Goal: Task Accomplishment & Management: Complete application form

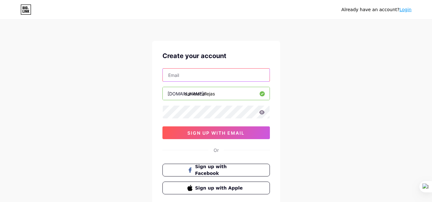
click at [194, 78] on input "text" at bounding box center [216, 75] width 107 height 13
click at [182, 76] on input "text" at bounding box center [216, 75] width 107 height 13
type input "[EMAIL_ADDRESS][DOMAIN_NAME]"
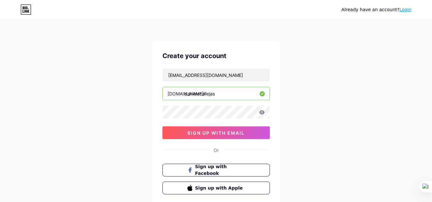
click at [264, 112] on icon at bounding box center [262, 112] width 6 height 4
click at [130, 126] on div "Already have an account? Login Create your account [EMAIL_ADDRESS][DOMAIN_NAME]…" at bounding box center [216, 122] width 432 height 245
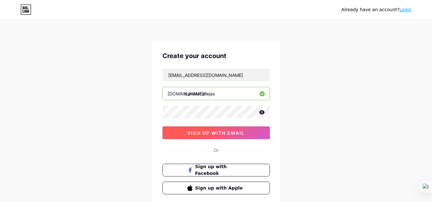
click at [204, 131] on span "sign up with email" at bounding box center [215, 132] width 57 height 5
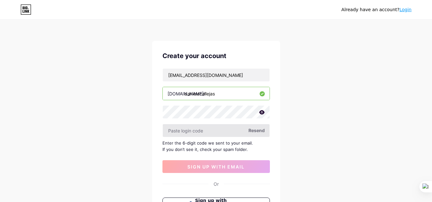
click at [207, 135] on input "text" at bounding box center [216, 130] width 107 height 13
click at [191, 135] on input "text" at bounding box center [216, 130] width 107 height 13
click at [258, 129] on span "Resend" at bounding box center [256, 130] width 16 height 7
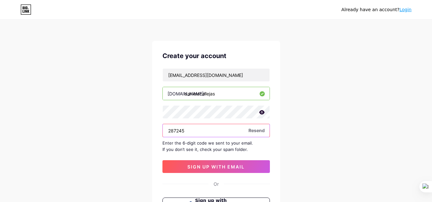
type input "287245"
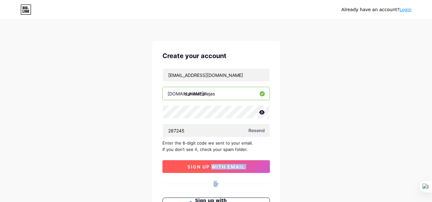
drag, startPoint x: 217, startPoint y: 175, endPoint x: 210, endPoint y: 168, distance: 9.8
click at [210, 168] on div "Create your account [EMAIL_ADDRESS][DOMAIN_NAME] [DOMAIN_NAME]/ danielacallejas…" at bounding box center [216, 140] width 128 height 198
click at [210, 168] on span "sign up with email" at bounding box center [215, 166] width 57 height 5
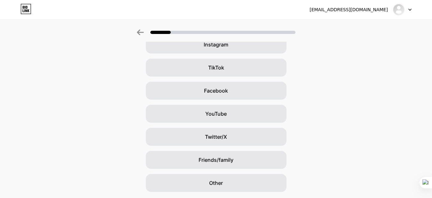
scroll to position [64, 0]
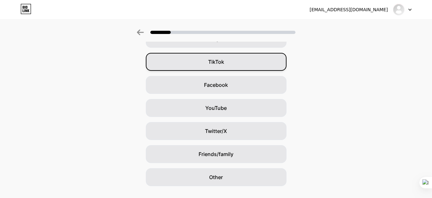
click at [220, 67] on div "TikTok" at bounding box center [216, 62] width 141 height 18
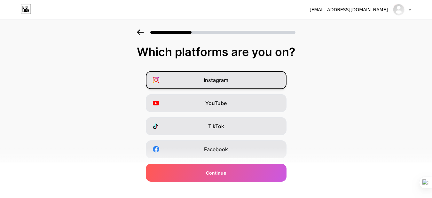
click at [206, 72] on div "Instagram" at bounding box center [216, 80] width 141 height 18
click at [206, 182] on div "Instagram YouTube TikTok Facebook Twitter/X Buy Me a Coffee Snapchat I have a w…" at bounding box center [215, 160] width 425 height 179
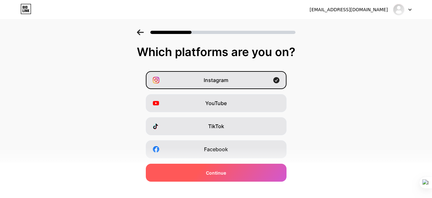
click at [202, 166] on div "Continue" at bounding box center [216, 172] width 141 height 18
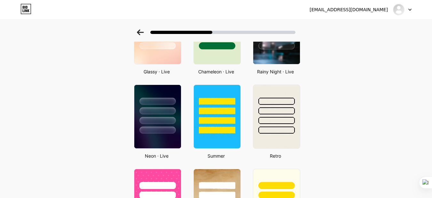
scroll to position [212, 0]
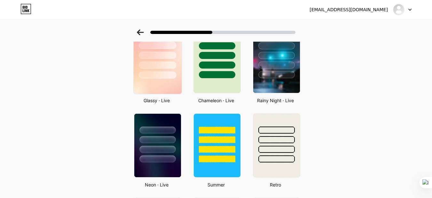
click at [177, 94] on div at bounding box center [157, 61] width 53 height 70
click at [167, 65] on div at bounding box center [157, 64] width 37 height 7
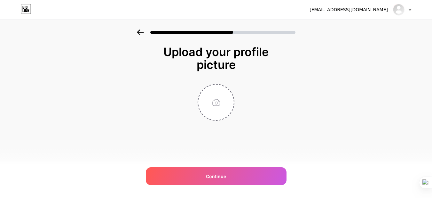
scroll to position [0, 0]
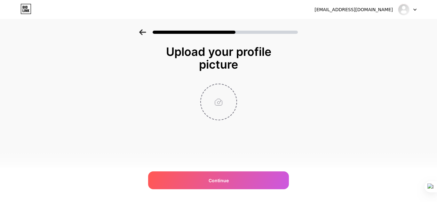
click at [222, 96] on input "file" at bounding box center [218, 101] width 35 height 35
click at [324, 72] on div "Upload your profile picture Continue" at bounding box center [218, 90] width 437 height 123
click at [206, 87] on input "file" at bounding box center [218, 101] width 35 height 35
type input "C:\fakepath\WhatsApp Image [DATE] 10.09.44 PM.jpeg"
click at [224, 103] on img at bounding box center [218, 102] width 37 height 37
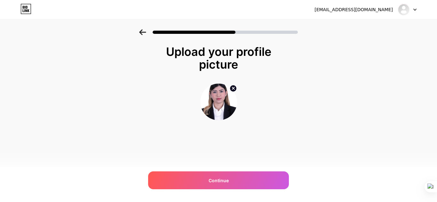
click at [224, 103] on img at bounding box center [218, 102] width 37 height 37
drag, startPoint x: 224, startPoint y: 103, endPoint x: 230, endPoint y: 88, distance: 16.5
click at [230, 88] on div at bounding box center [218, 102] width 37 height 37
click at [224, 87] on img at bounding box center [218, 102] width 37 height 37
click at [223, 94] on img at bounding box center [218, 102] width 37 height 37
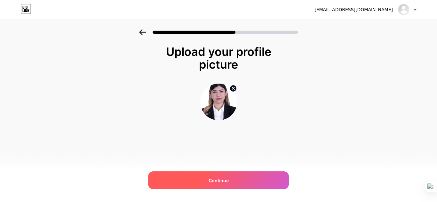
drag, startPoint x: 223, startPoint y: 94, endPoint x: 214, endPoint y: 180, distance: 86.5
click at [214, 121] on div "Upload your profile picture Continue" at bounding box center [218, 82] width 128 height 75
click at [214, 180] on span "Continue" at bounding box center [218, 180] width 20 height 7
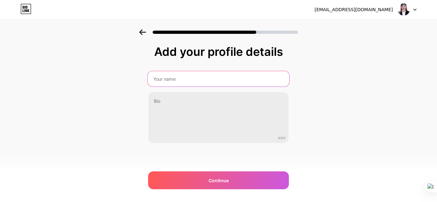
click at [192, 82] on input "text" at bounding box center [218, 78] width 141 height 15
type input "[PERSON_NAME]"
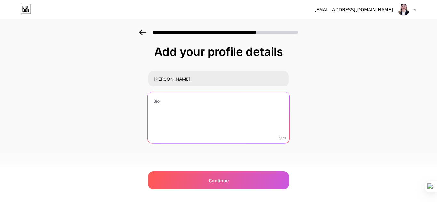
click at [191, 97] on textarea at bounding box center [218, 118] width 141 height 52
click at [163, 100] on textarea at bounding box center [218, 118] width 141 height 52
paste textarea "Mercadóloga | Gerente de comunidad | Creadora de Contenido"
drag, startPoint x: 185, startPoint y: 101, endPoint x: 267, endPoint y: 105, distance: 81.9
click at [267, 105] on textarea "Mercadóloga | Gerente de comunidad | Creadora de Contenido" at bounding box center [218, 118] width 141 height 52
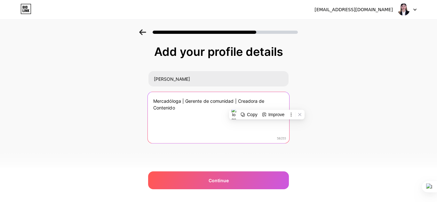
paste textarea "Una productora de content marketing"
click at [205, 102] on textarea "Mercadóloga | Una productora de content marketing" at bounding box center [218, 118] width 141 height 52
drag, startPoint x: 196, startPoint y: 102, endPoint x: 185, endPoint y: 100, distance: 11.0
click at [185, 100] on textarea "Mercadóloga | Una productora de content marketing" at bounding box center [218, 118] width 141 height 52
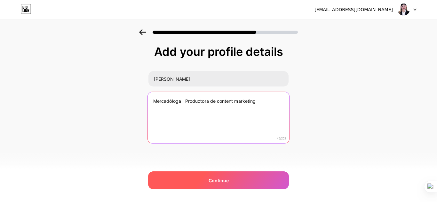
type textarea "Mercadóloga | Productora de content marketing"
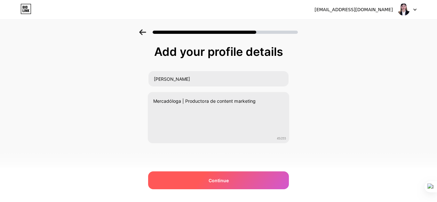
click at [227, 184] on div "Continue" at bounding box center [218, 181] width 141 height 18
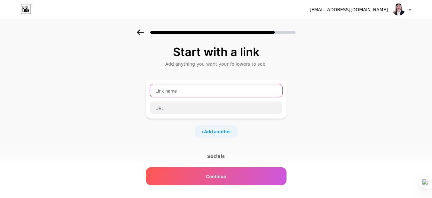
click at [210, 91] on input "text" at bounding box center [216, 90] width 132 height 13
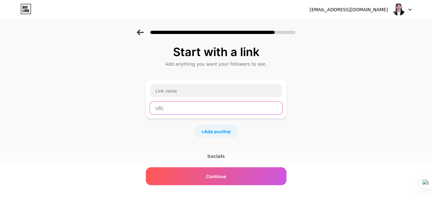
click at [200, 104] on input "text" at bounding box center [216, 107] width 132 height 13
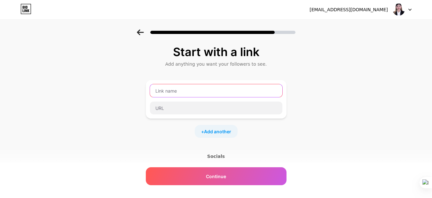
click at [199, 95] on input "text" at bounding box center [216, 90] width 132 height 13
